Goal: Task Accomplishment & Management: Use online tool/utility

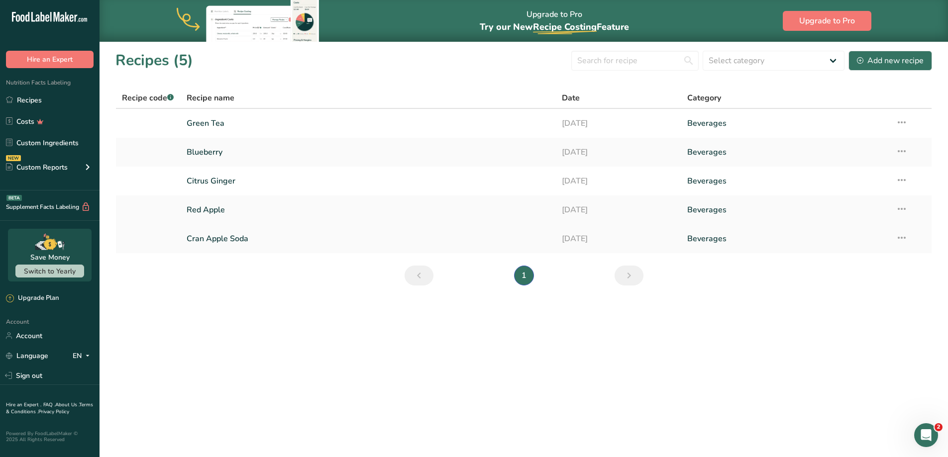
click at [207, 241] on link "Cran Apple Soda" at bounding box center [369, 238] width 364 height 21
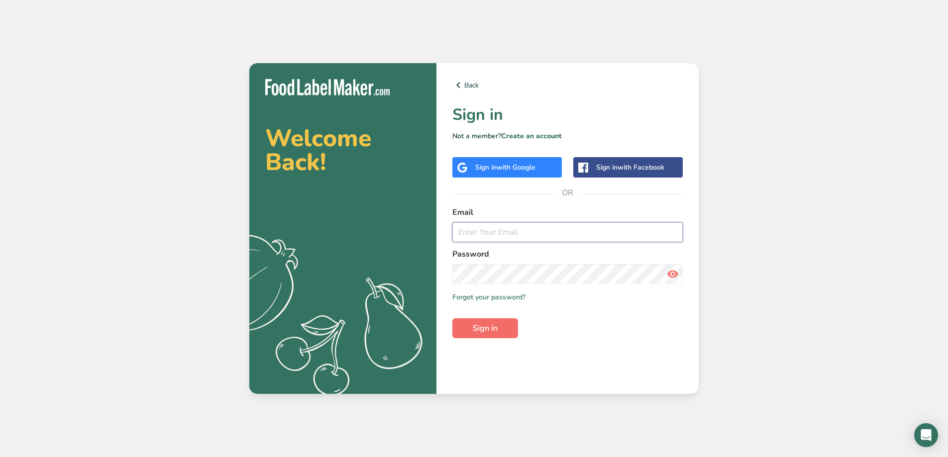
type input "marcus@deadhorsecider.com"
click at [476, 325] on span "Sign in" at bounding box center [485, 328] width 25 height 12
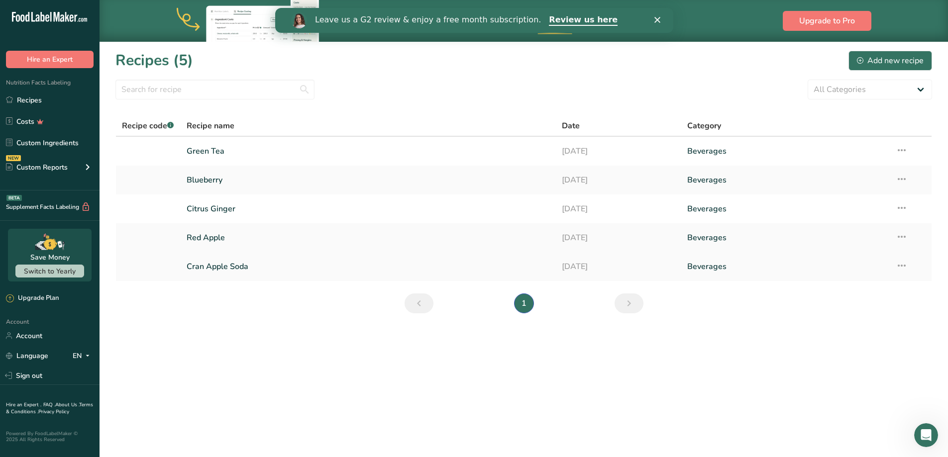
click at [289, 264] on link "Cran Apple Soda" at bounding box center [369, 266] width 364 height 21
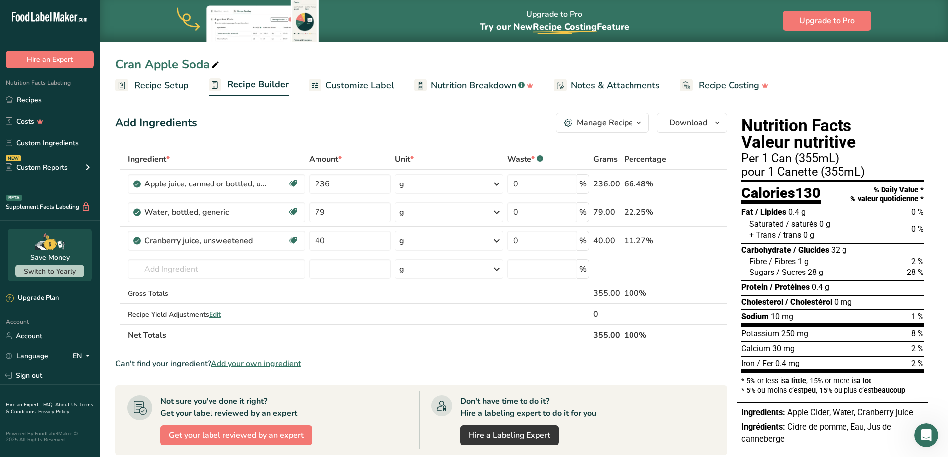
click at [592, 124] on div "Manage Recipe" at bounding box center [605, 123] width 56 height 12
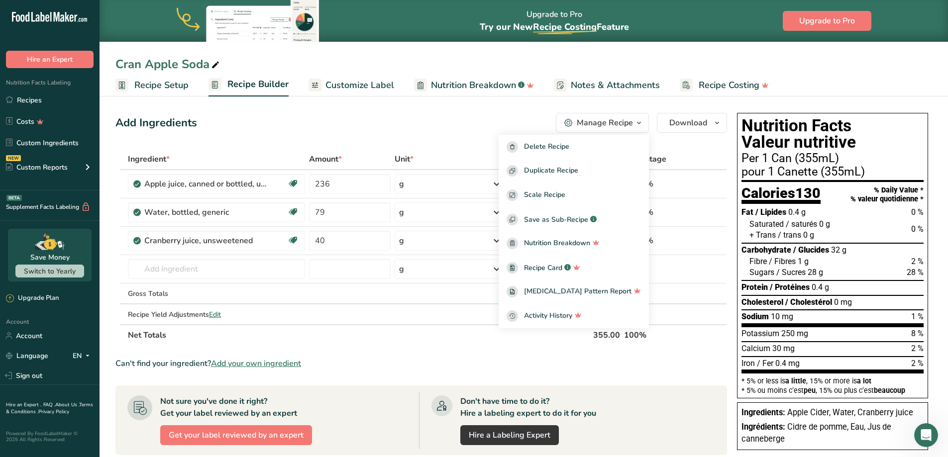
click at [592, 124] on div "Manage Recipe" at bounding box center [605, 123] width 56 height 12
click at [352, 85] on span "Customize Label" at bounding box center [359, 85] width 69 height 13
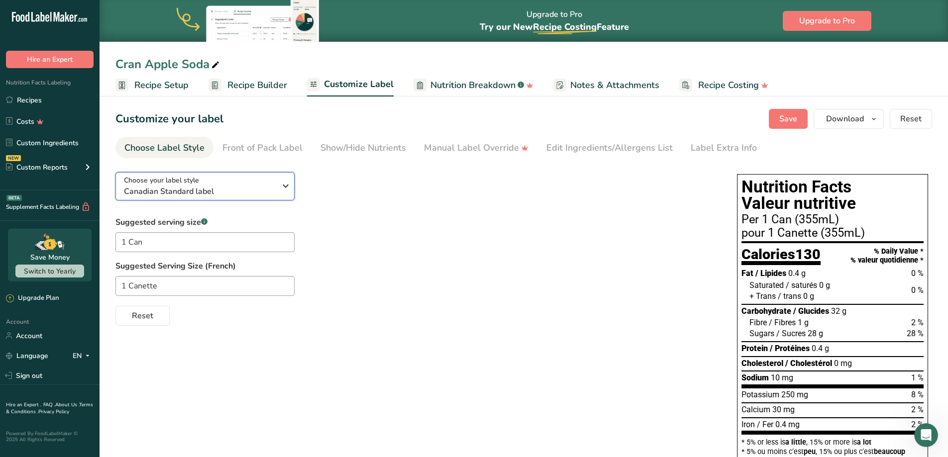
click at [252, 186] on span "Canadian Standard label" at bounding box center [200, 192] width 152 height 12
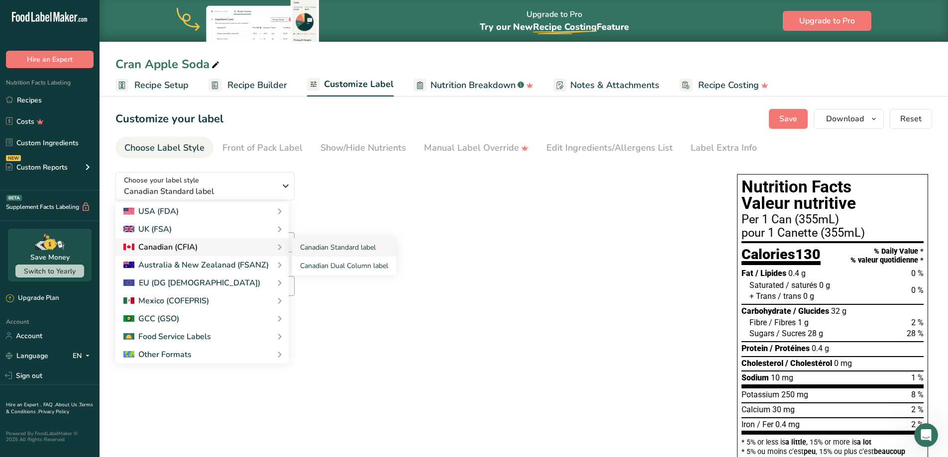
click at [242, 251] on div "Canadian (CFIA)" at bounding box center [201, 247] width 157 height 12
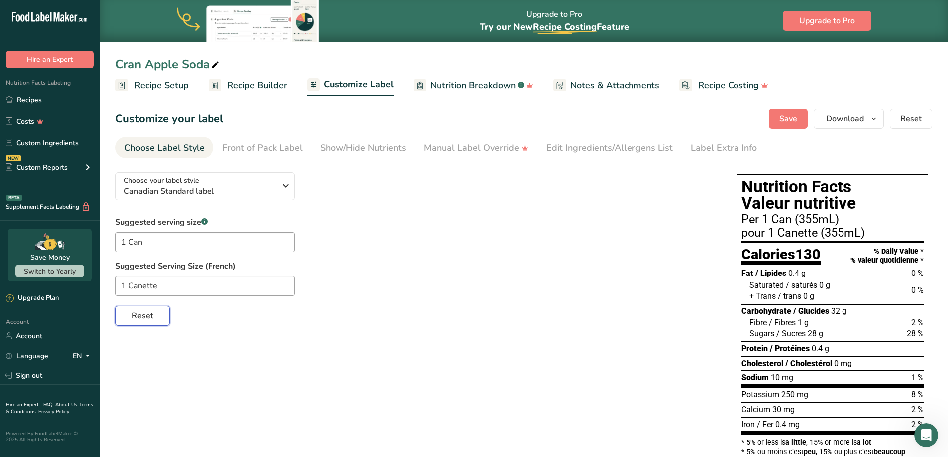
click at [155, 320] on button "Reset" at bounding box center [142, 316] width 54 height 20
click at [155, 320] on div "Reset" at bounding box center [416, 314] width 602 height 24
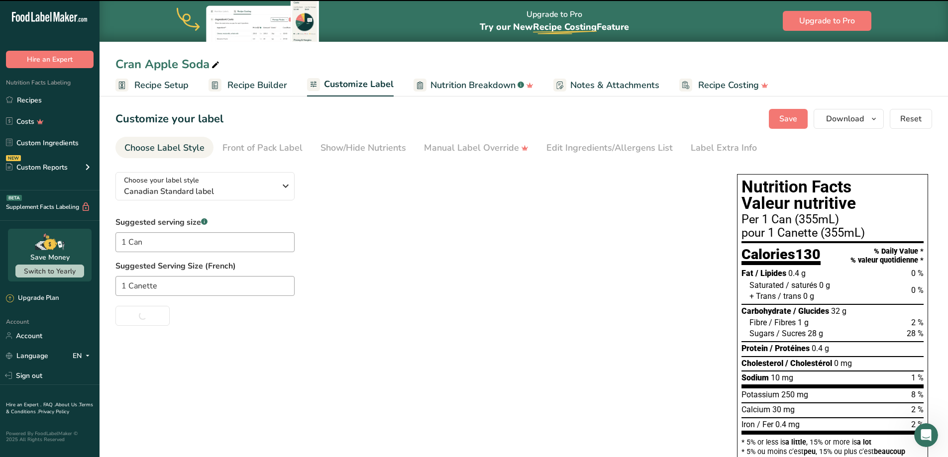
click at [650, 235] on div "Suggested serving size .a-a{fill:#347362;}.b-a{fill:#fff;} 1 Can Suggested Serv…" at bounding box center [416, 270] width 602 height 109
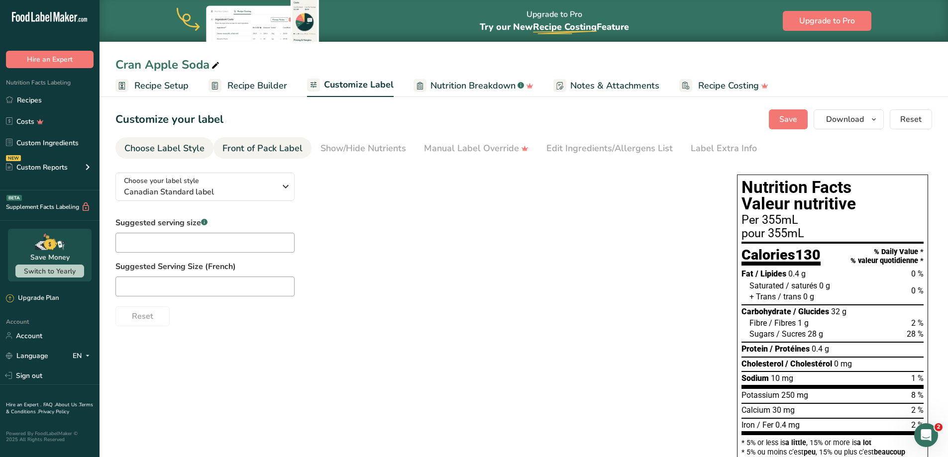
click at [291, 150] on div "Front of Pack Label" at bounding box center [262, 148] width 80 height 13
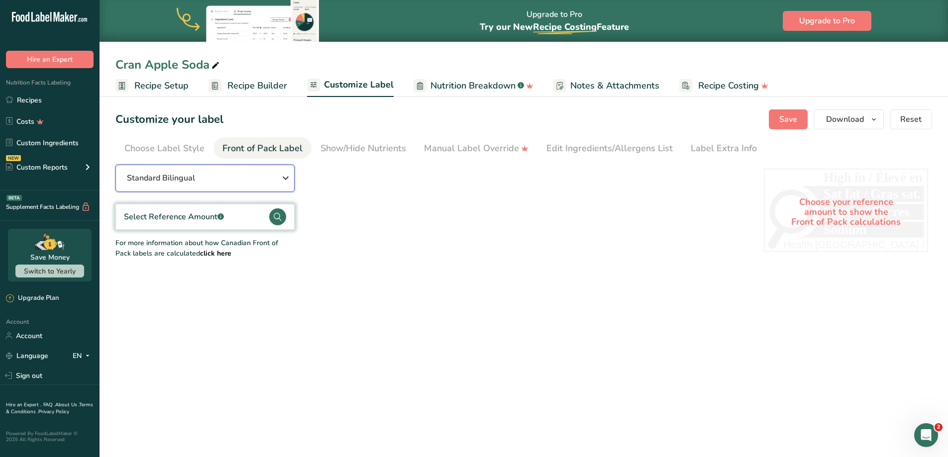
click at [268, 180] on div "Standard Bilingual" at bounding box center [205, 178] width 156 height 12
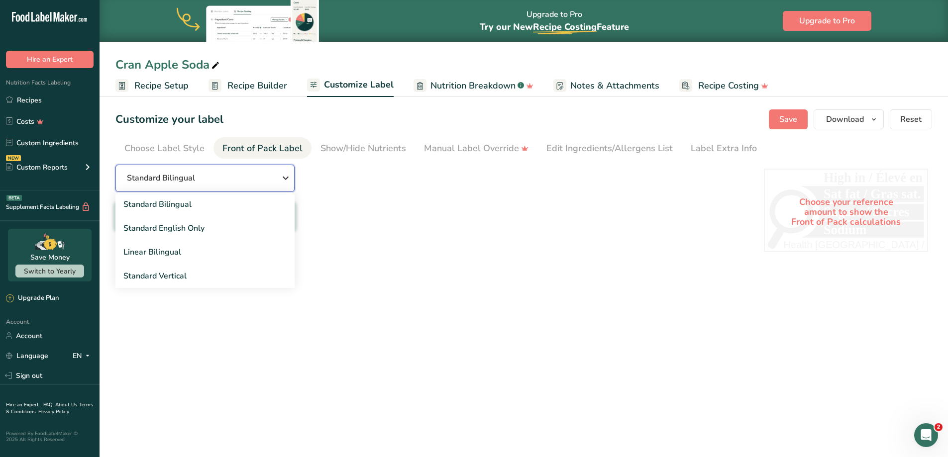
click at [268, 180] on div "Standard Bilingual" at bounding box center [205, 178] width 156 height 12
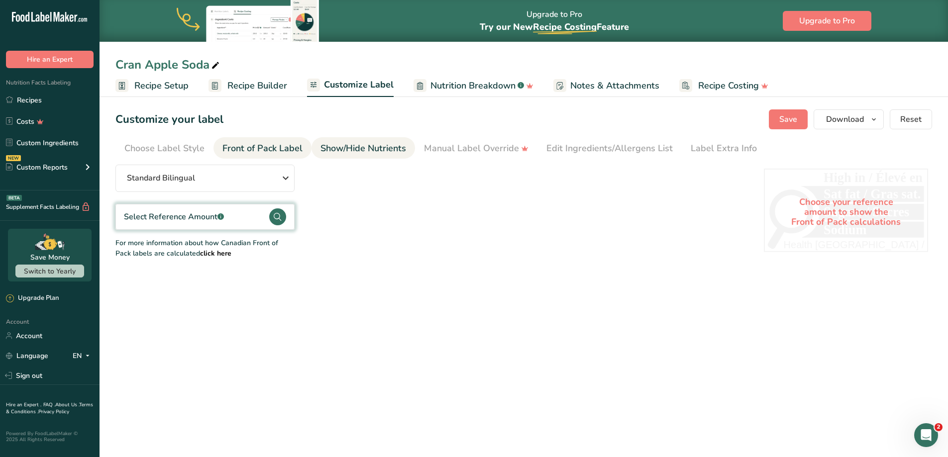
click at [344, 150] on div "Show/Hide Nutrients" at bounding box center [363, 148] width 86 height 13
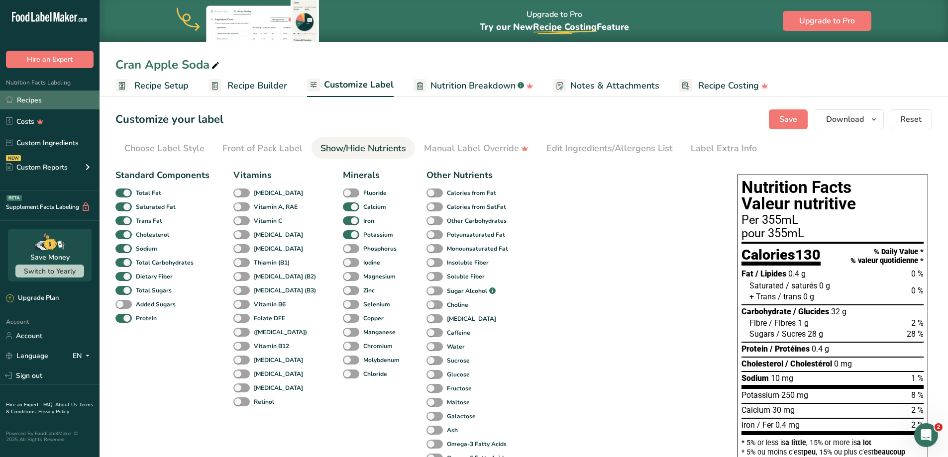
click at [44, 99] on link "Recipes" at bounding box center [50, 100] width 100 height 19
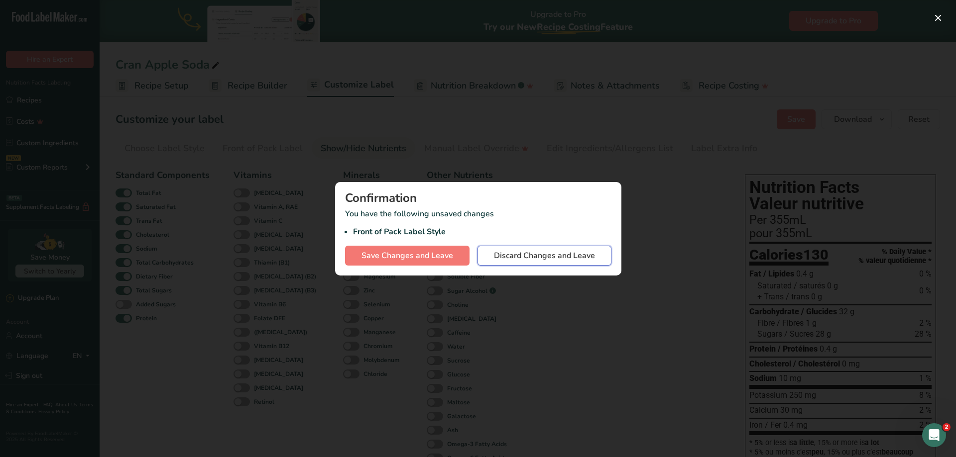
click at [562, 257] on span "Discard Changes and Leave" at bounding box center [544, 256] width 101 height 12
